Goal: Find specific page/section: Find specific page/section

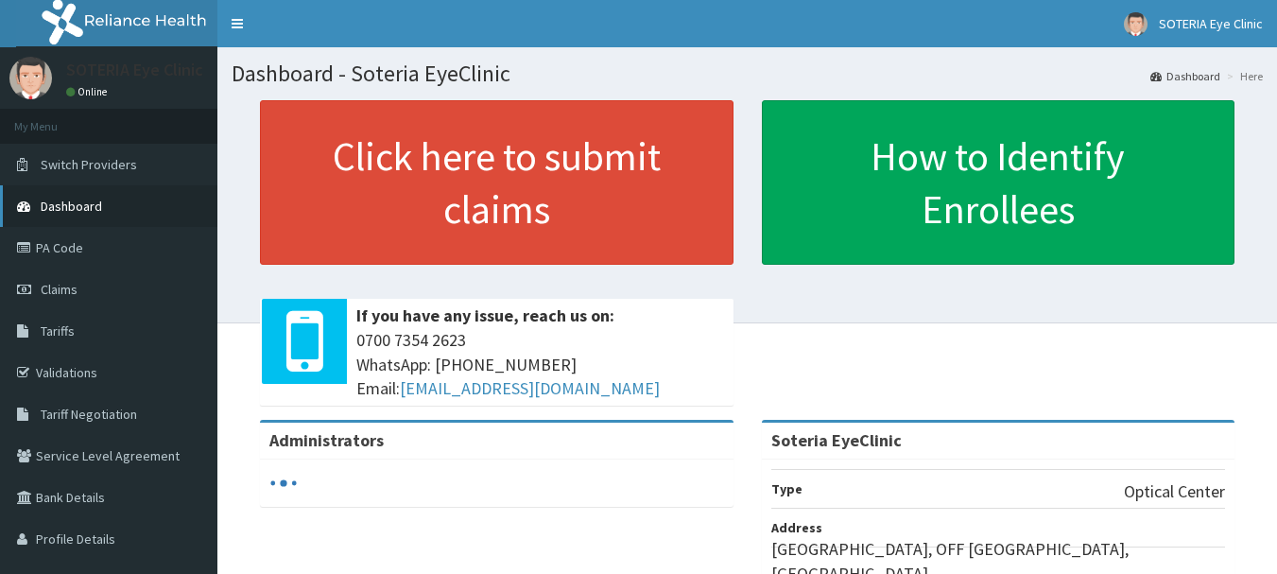
click at [85, 217] on link "Dashboard" at bounding box center [108, 206] width 217 height 42
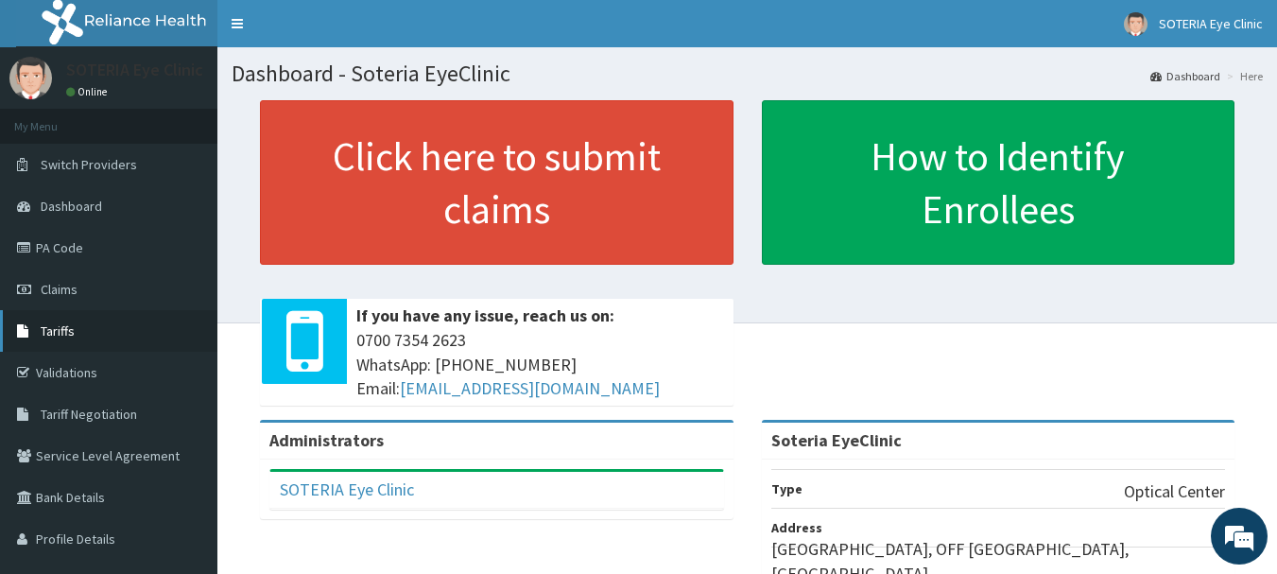
click at [68, 319] on link "Tariffs" at bounding box center [108, 331] width 217 height 42
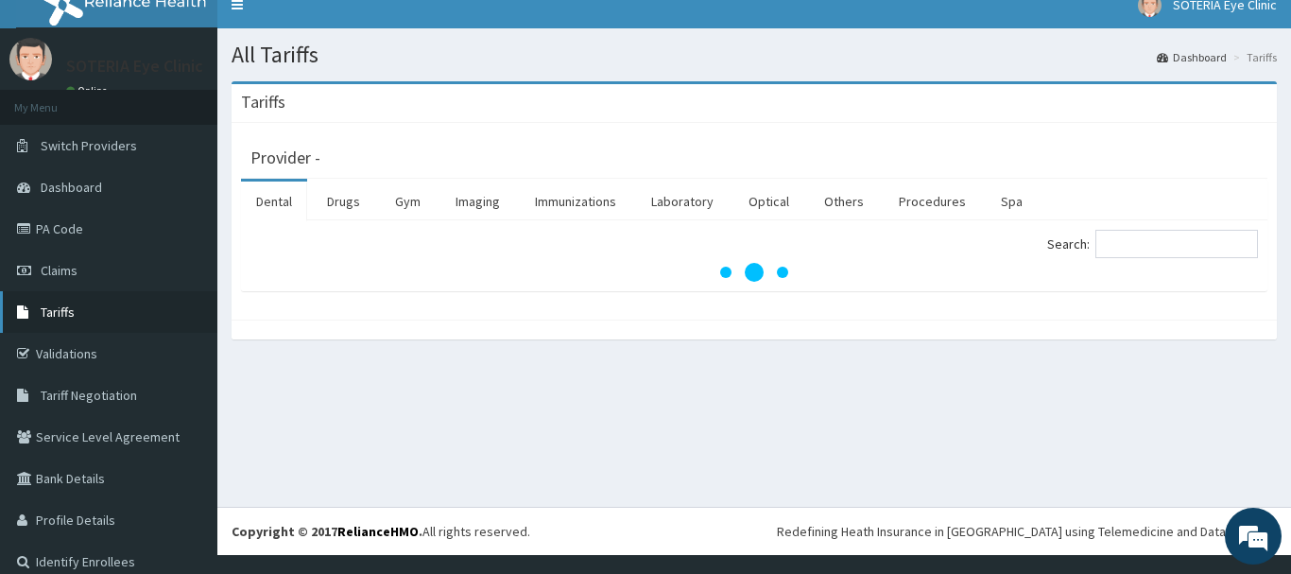
scroll to position [37, 0]
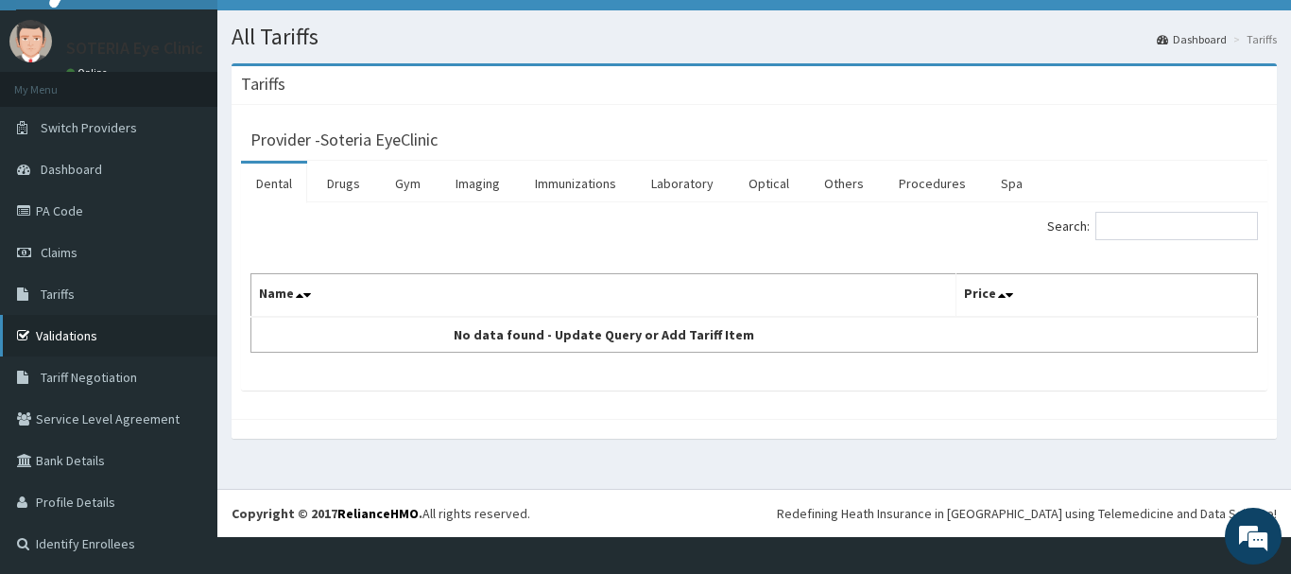
click at [88, 337] on link "Validations" at bounding box center [108, 336] width 217 height 42
